Goal: Information Seeking & Learning: Learn about a topic

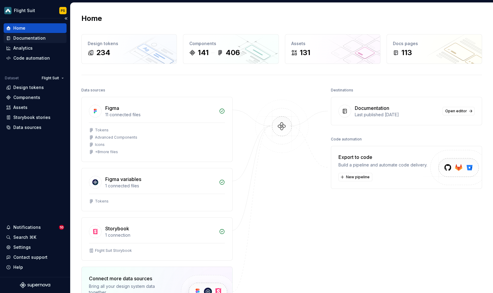
click at [33, 38] on div "Documentation" at bounding box center [29, 38] width 32 height 6
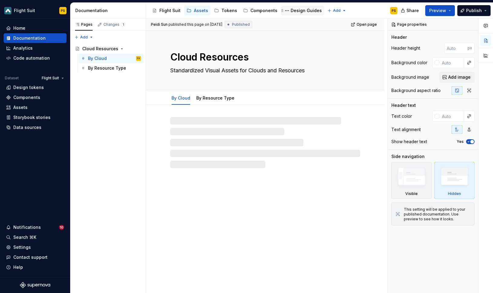
click at [298, 8] on div "Design Guides" at bounding box center [306, 11] width 31 height 6
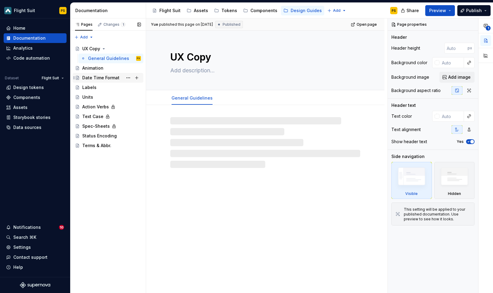
click at [104, 75] on div "Date Time Format" at bounding box center [100, 78] width 37 height 6
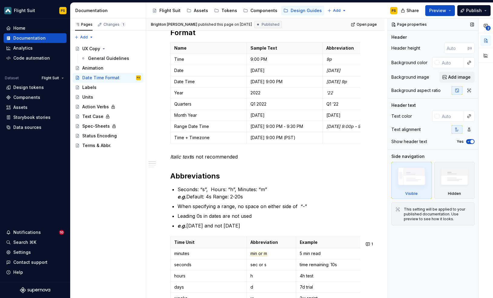
scroll to position [90, 0]
type textarea "*"
